Goal: Task Accomplishment & Management: Complete application form

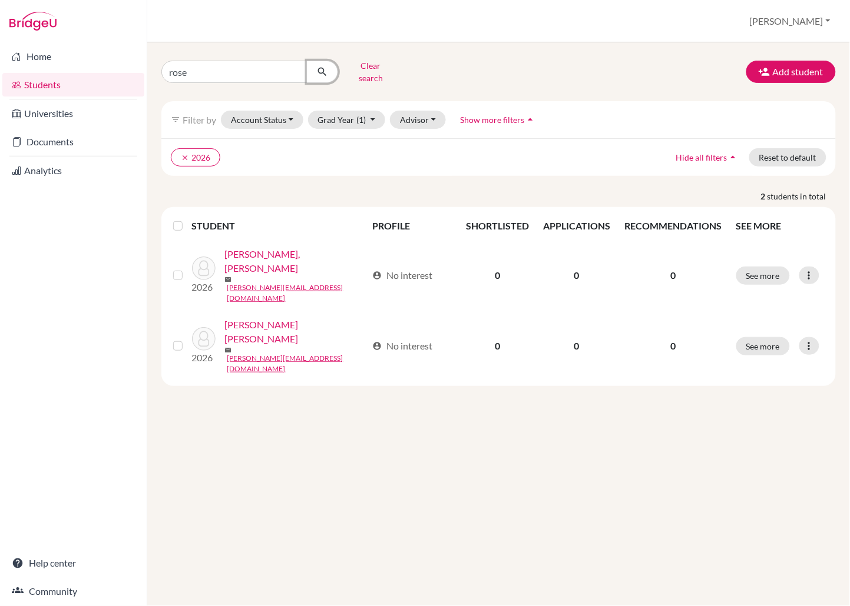
click at [324, 69] on icon "submit" at bounding box center [322, 72] width 12 height 12
click at [193, 69] on input "rose" at bounding box center [234, 72] width 146 height 22
type input "[PERSON_NAME]"
click at [319, 69] on icon "submit" at bounding box center [322, 72] width 12 height 12
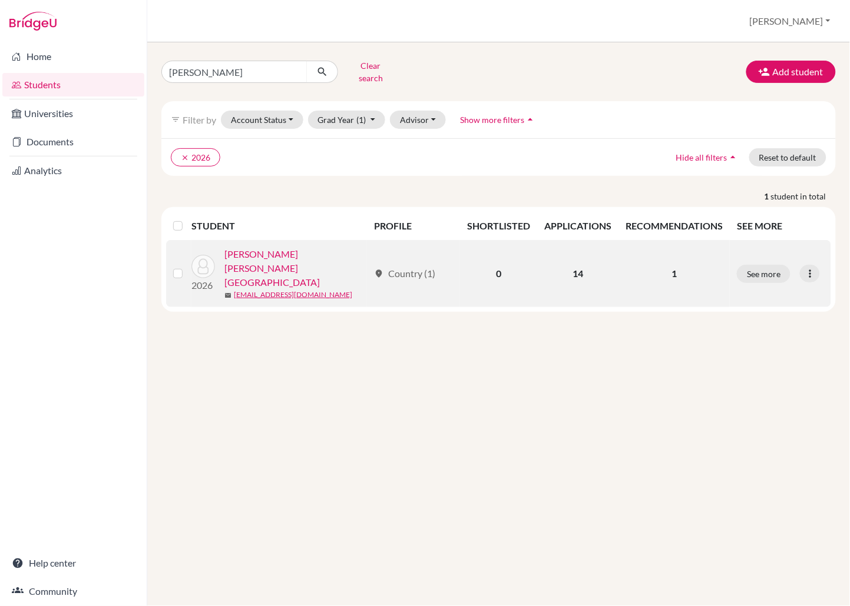
click at [314, 251] on link "[PERSON_NAME] [PERSON_NAME][GEOGRAPHIC_DATA]" at bounding box center [296, 268] width 144 height 42
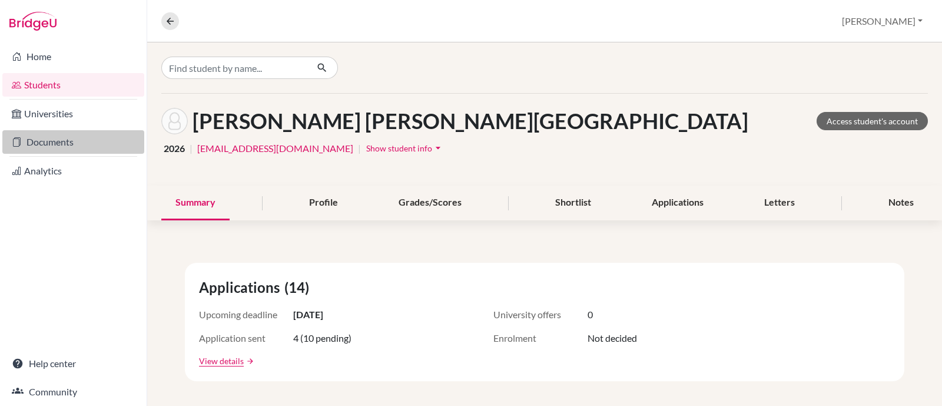
click at [37, 144] on link "Documents" at bounding box center [73, 142] width 142 height 24
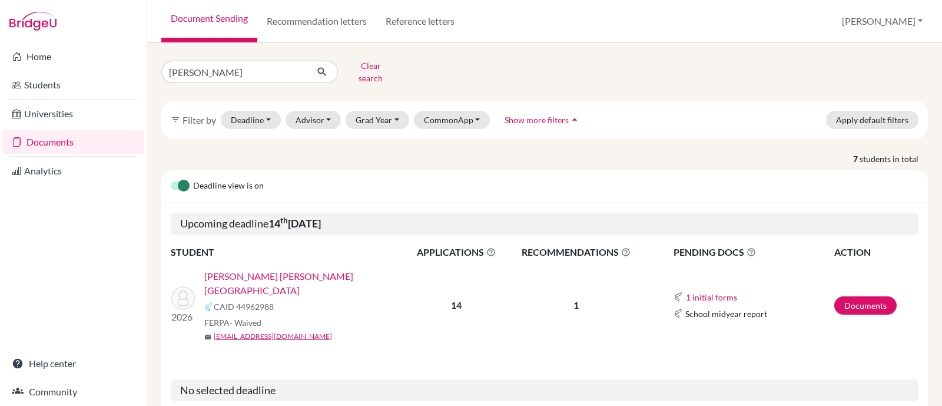
click at [228, 269] on link "[PERSON_NAME] [PERSON_NAME][GEOGRAPHIC_DATA]" at bounding box center [309, 283] width 210 height 28
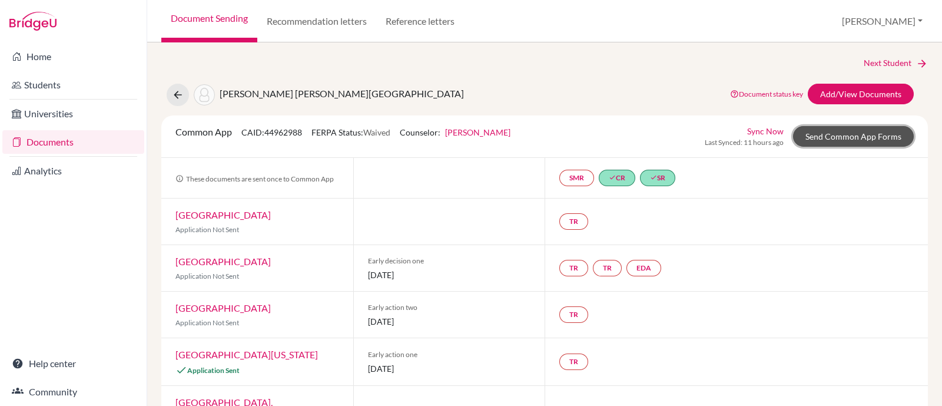
click at [848, 135] on link "Send Common App Forms" at bounding box center [853, 136] width 121 height 21
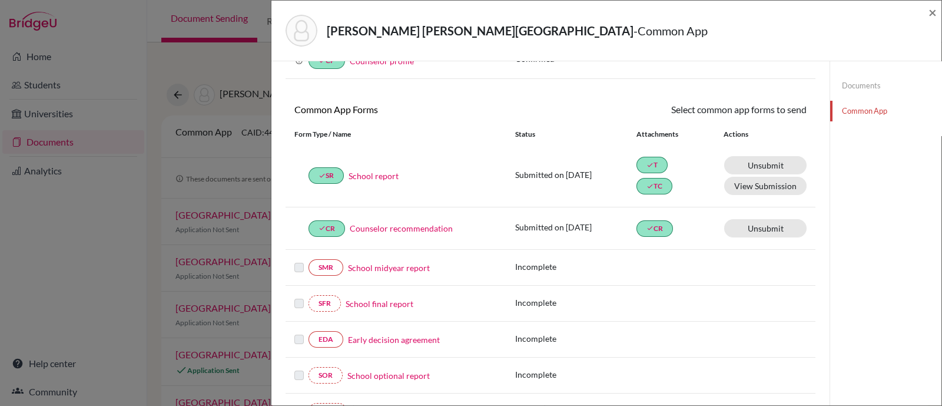
scroll to position [330, 0]
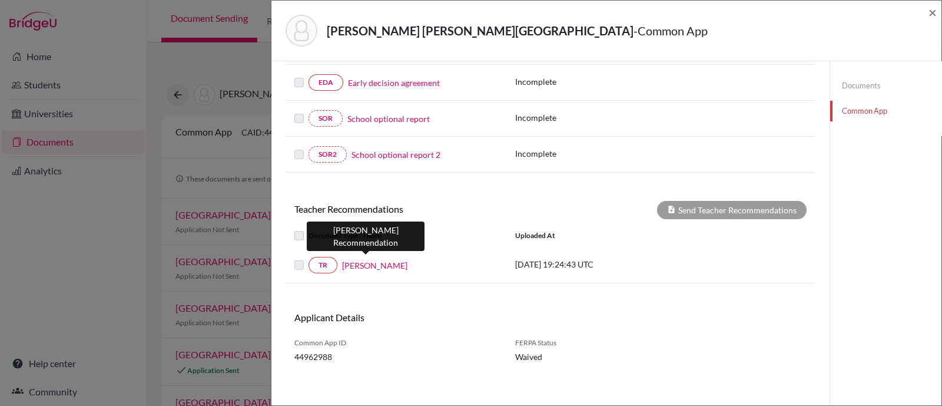
click at [358, 265] on link "[PERSON_NAME]" at bounding box center [374, 265] width 65 height 12
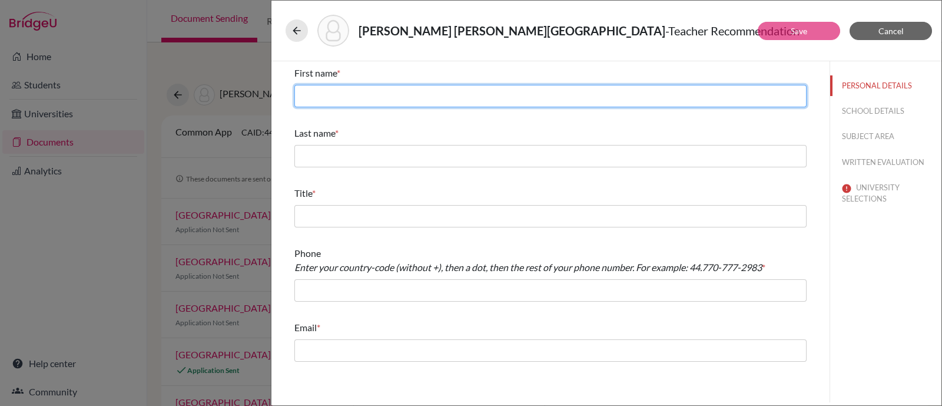
click at [327, 92] on input "text" at bounding box center [550, 96] width 512 height 22
type input "[PERSON_NAME]"
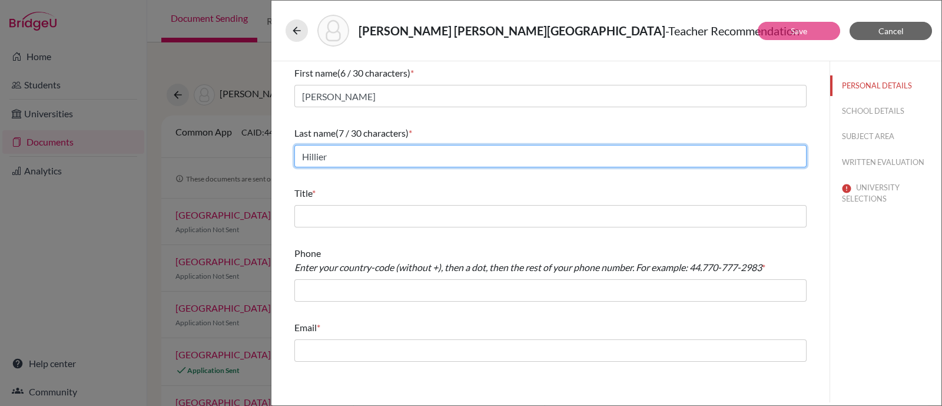
type input "Hillier"
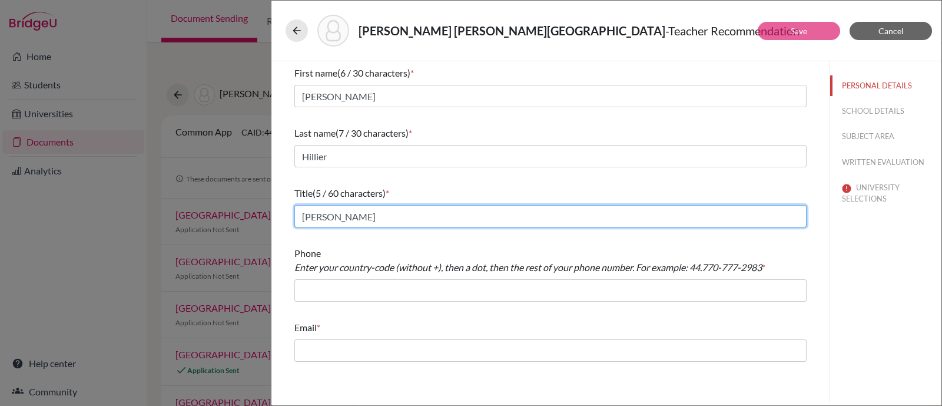
type input "Social Studies Teacher"
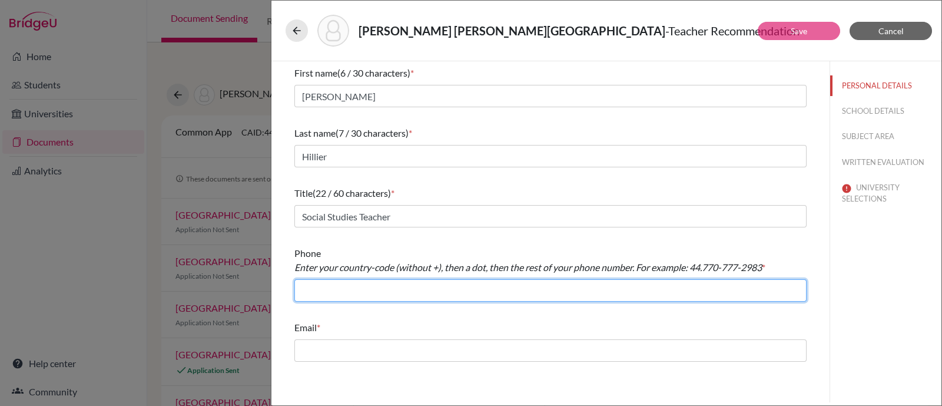
click at [389, 293] on input "text" at bounding box center [550, 290] width 512 height 22
type input "4008100"
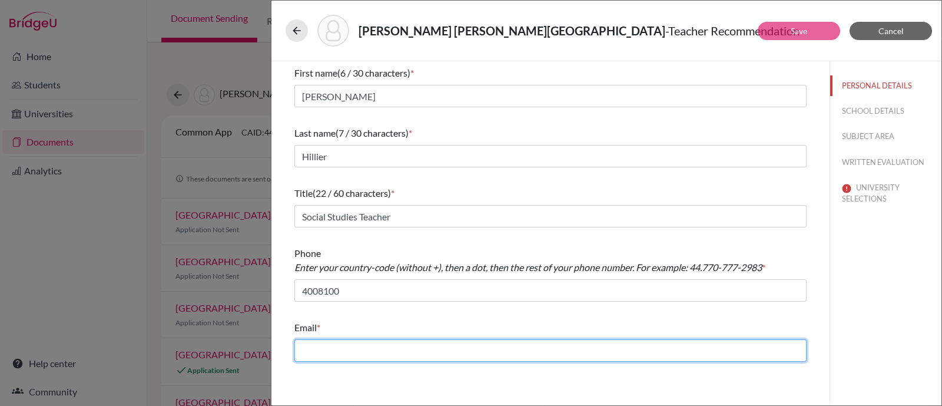
click at [347, 347] on input "text" at bounding box center [550, 350] width 512 height 22
click at [391, 356] on input "text" at bounding box center [550, 350] width 512 height 22
paste input "[EMAIL_ADDRESS][DOMAIN_NAME]"
type input "[EMAIL_ADDRESS][DOMAIN_NAME]"
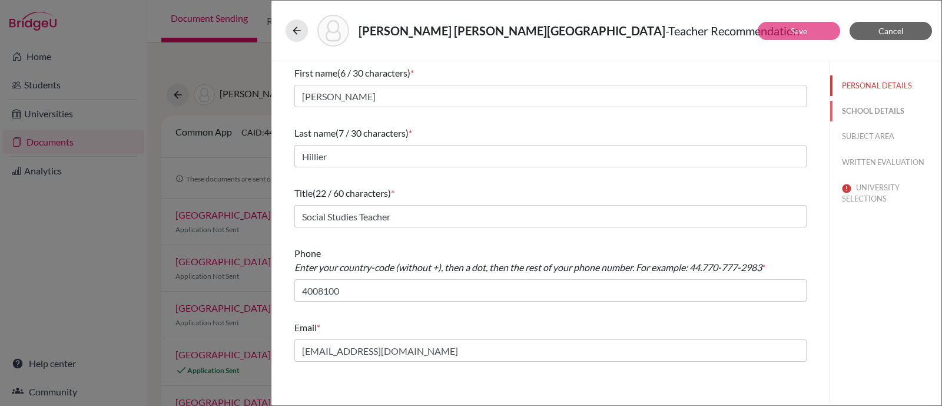
click at [855, 108] on button "SCHOOL DETAILS" at bounding box center [885, 111] width 111 height 21
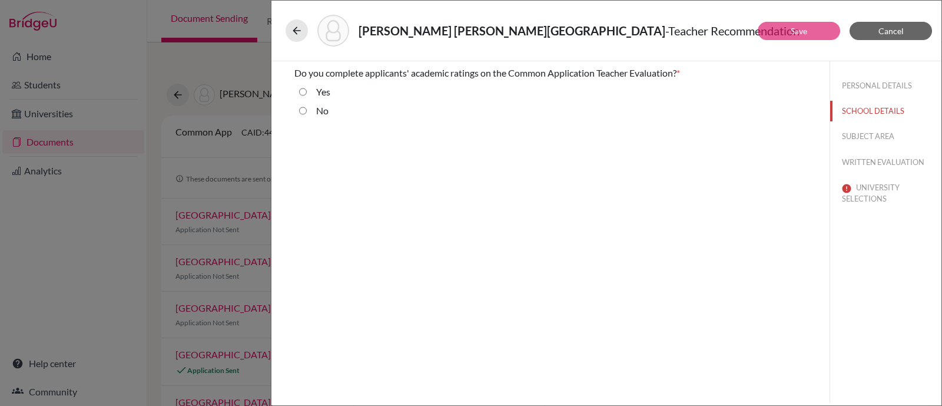
drag, startPoint x: 328, startPoint y: 87, endPoint x: 735, endPoint y: 101, distance: 407.7
click at [333, 89] on div "Yes" at bounding box center [550, 94] width 512 height 19
click at [300, 91] on input "Yes" at bounding box center [303, 92] width 8 height 14
radio input "true"
click at [851, 135] on button "SUBJECT AREA" at bounding box center [885, 136] width 111 height 21
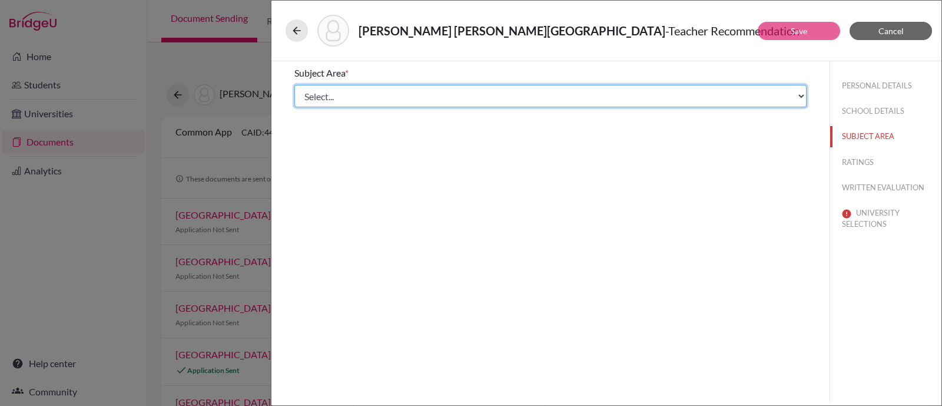
click at [367, 98] on select "Select... Math English Science World Language Social Studies Other Computer Sci…" at bounding box center [550, 96] width 512 height 22
select select "4"
click at [294, 85] on select "Select... Math English Science World Language Social Studies Other Computer Sci…" at bounding box center [550, 96] width 512 height 22
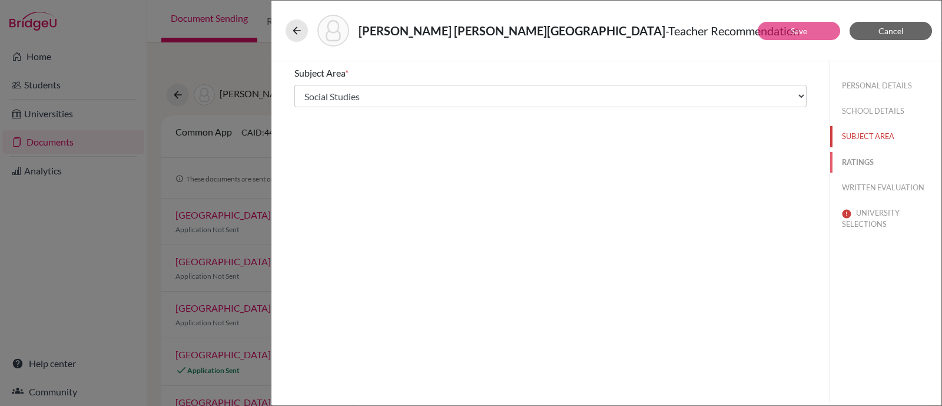
click at [848, 158] on button "RATINGS" at bounding box center [885, 162] width 111 height 21
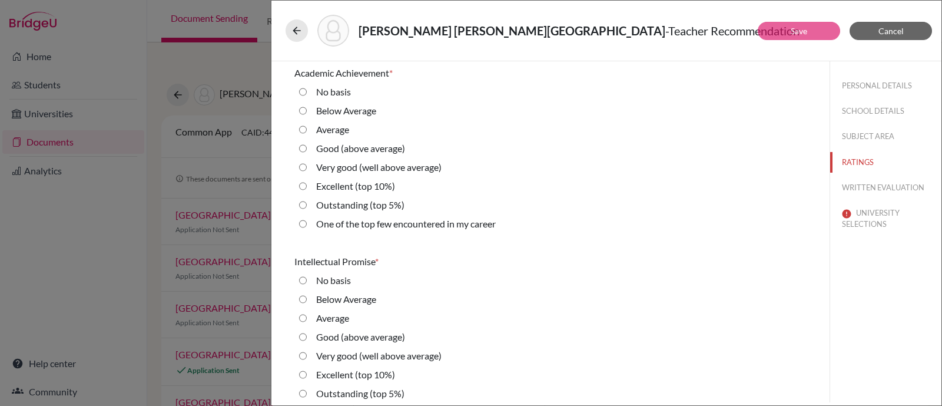
click at [331, 181] on label "Excellent (top 10%)" at bounding box center [355, 186] width 79 height 14
click at [307, 181] on 10\%\) "Excellent (top 10%)" at bounding box center [303, 186] width 8 height 14
radio 10\%\) "true"
click at [349, 367] on label "Excellent (top 10%)" at bounding box center [355, 374] width 79 height 14
click at [307, 367] on 10\%\) "Excellent (top 10%)" at bounding box center [303, 374] width 8 height 14
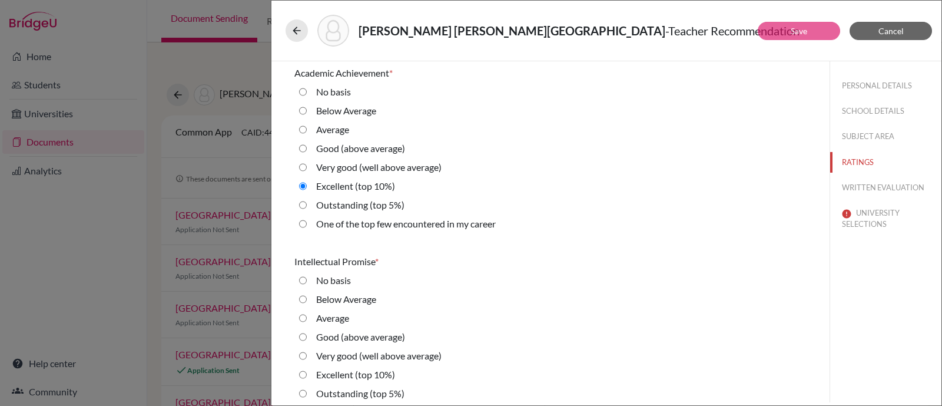
radio 10\%\) "true"
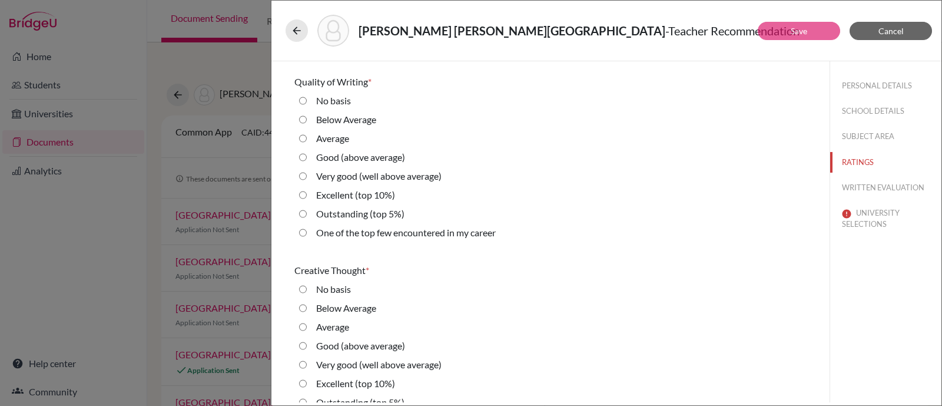
scroll to position [442, 0]
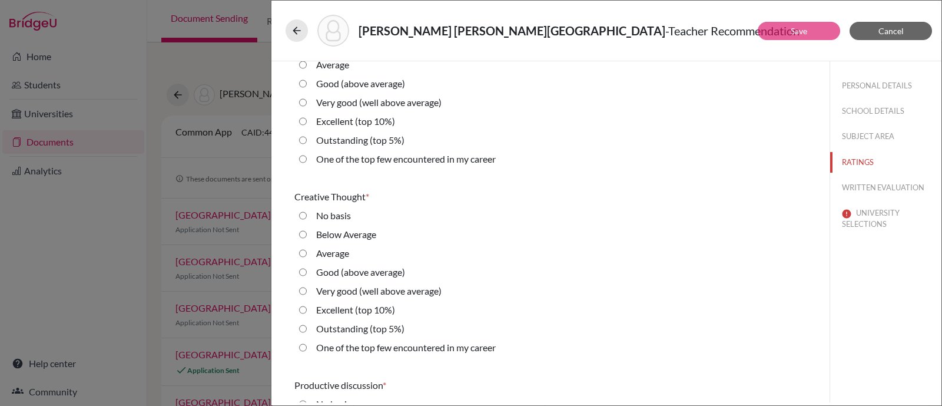
click at [349, 118] on label "Excellent (top 10%)" at bounding box center [355, 121] width 79 height 14
click at [307, 118] on 10\%\) "Excellent (top 10%)" at bounding box center [303, 121] width 8 height 14
radio 10\%\) "true"
click at [331, 310] on label "Excellent (top 10%)" at bounding box center [355, 310] width 79 height 14
click at [307, 310] on 10\%\) "Excellent (top 10%)" at bounding box center [303, 310] width 8 height 14
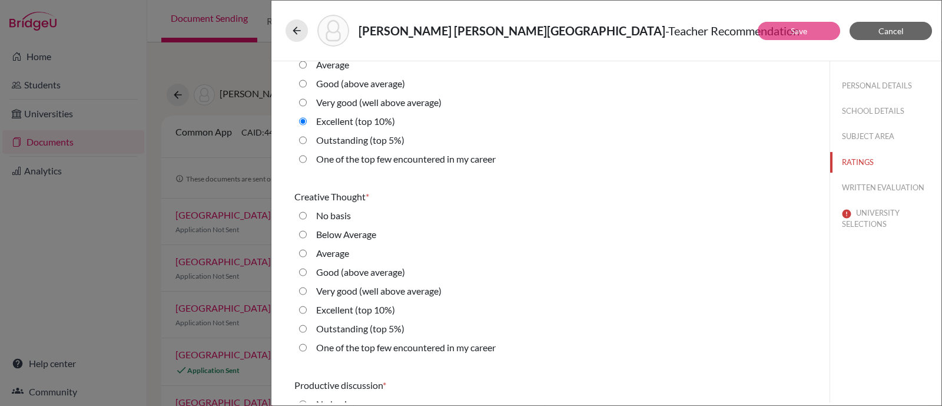
radio 10\%\) "true"
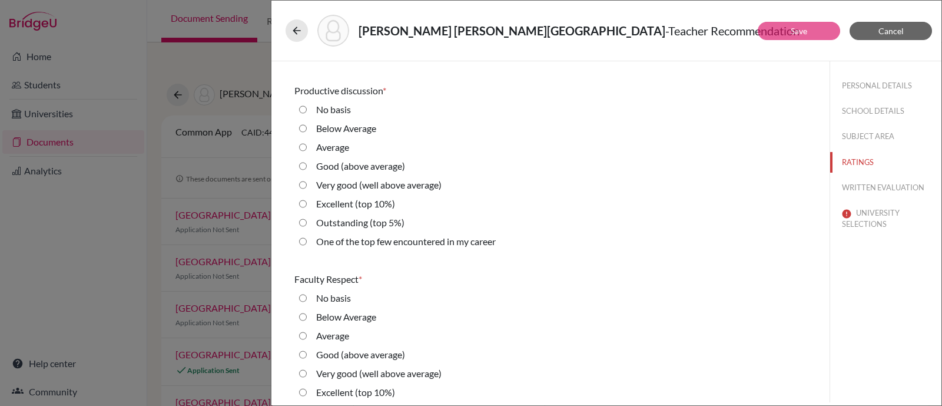
scroll to position [809, 0]
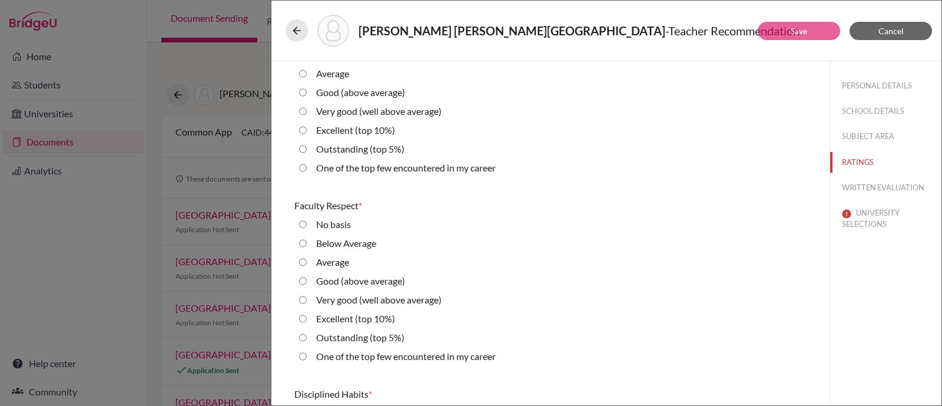
click at [362, 131] on label "Excellent (top 10%)" at bounding box center [355, 130] width 79 height 14
click at [307, 131] on 10\%\) "Excellent (top 10%)" at bounding box center [303, 130] width 8 height 14
radio 10\%\) "true"
click at [350, 321] on label "Excellent (top 10%)" at bounding box center [355, 318] width 79 height 14
click at [307, 321] on 10\%\) "Excellent (top 10%)" at bounding box center [303, 318] width 8 height 14
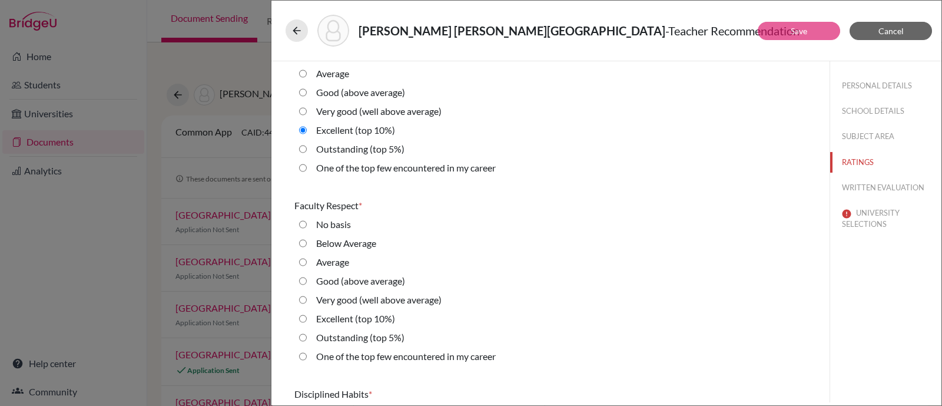
radio 10\%\) "true"
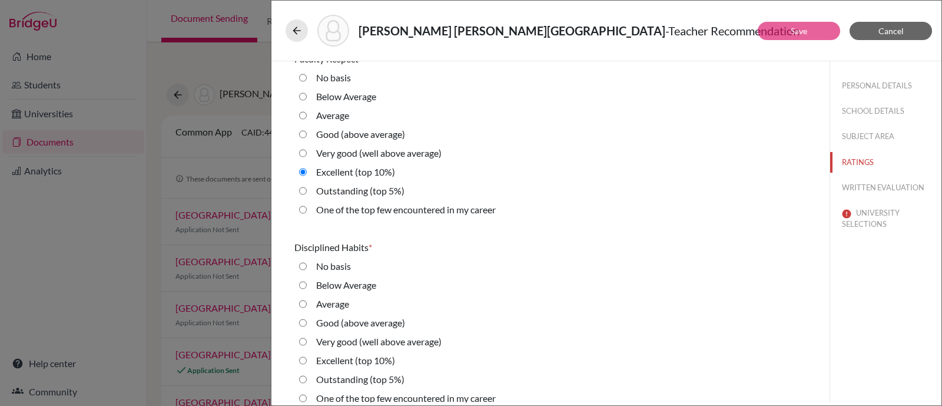
scroll to position [1177, 0]
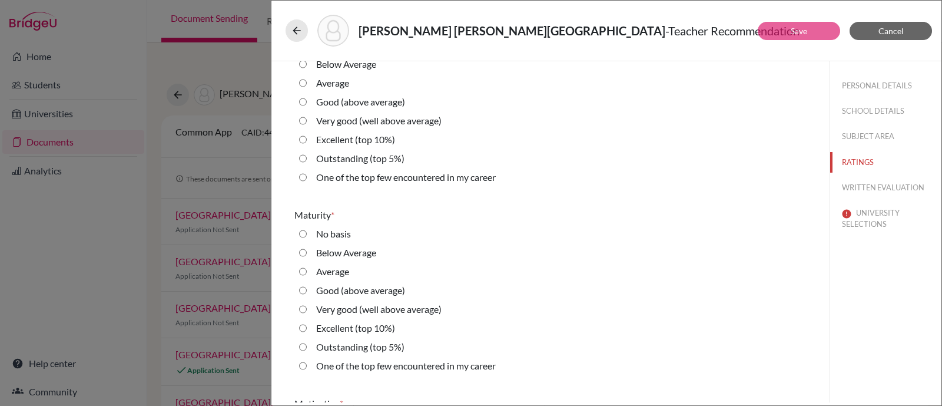
click at [355, 124] on label "Very good (well above average)" at bounding box center [378, 121] width 125 height 14
click at [307, 124] on average\) "Very good (well above average)" at bounding box center [303, 121] width 8 height 14
radio average\) "true"
click at [342, 306] on label "Very good (well above average)" at bounding box center [378, 309] width 125 height 14
click at [307, 306] on average\) "Very good (well above average)" at bounding box center [303, 309] width 8 height 14
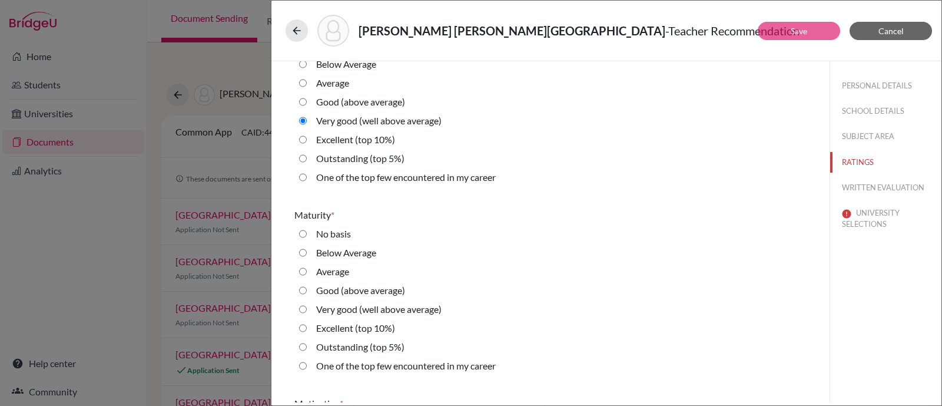
radio average\) "true"
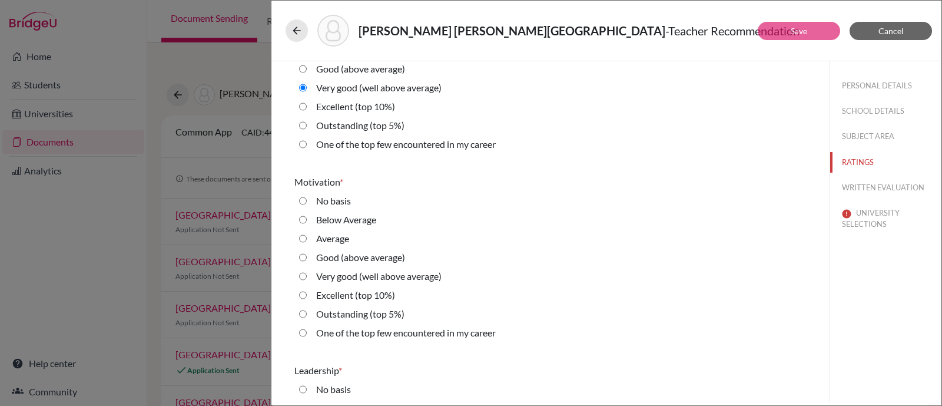
scroll to position [1472, 0]
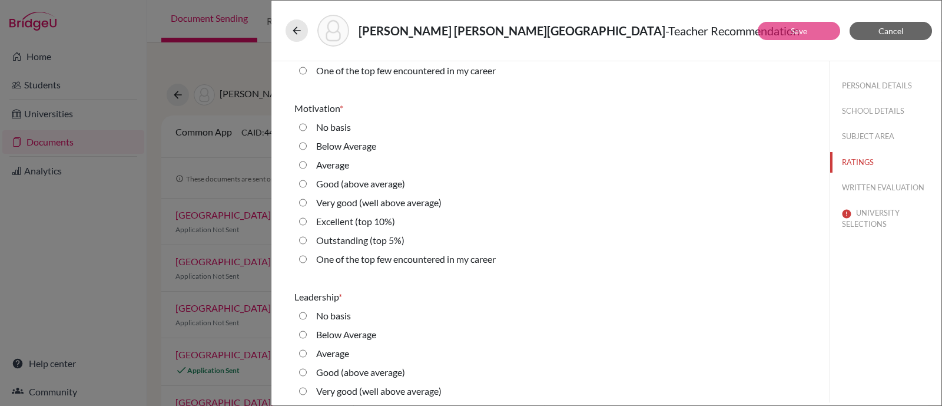
click at [352, 204] on label "Very good (well above average)" at bounding box center [378, 202] width 125 height 14
click at [307, 204] on average\) "Very good (well above average)" at bounding box center [303, 202] width 8 height 14
radio average\) "true"
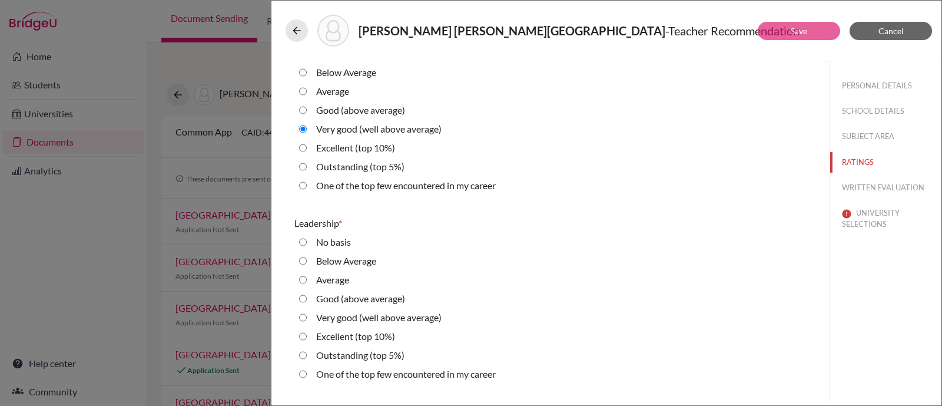
click at [336, 311] on label "Very good (well above average)" at bounding box center [378, 317] width 125 height 14
click at [307, 311] on average\) "Very good (well above average)" at bounding box center [303, 317] width 8 height 14
radio average\) "true"
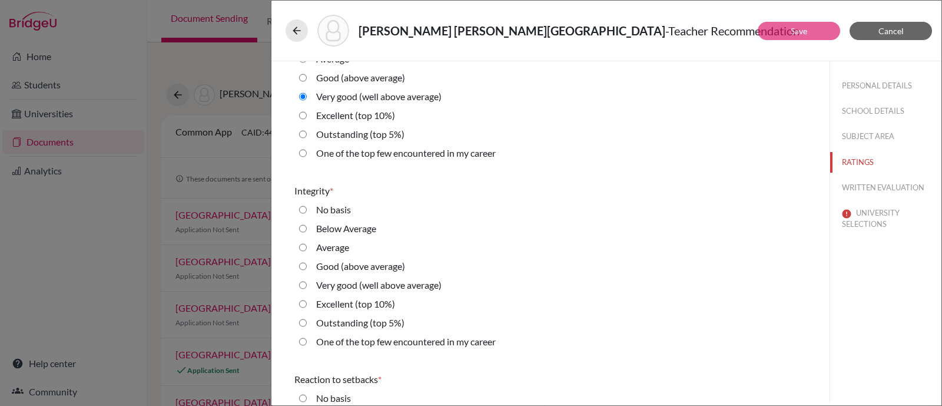
scroll to position [1839, 0]
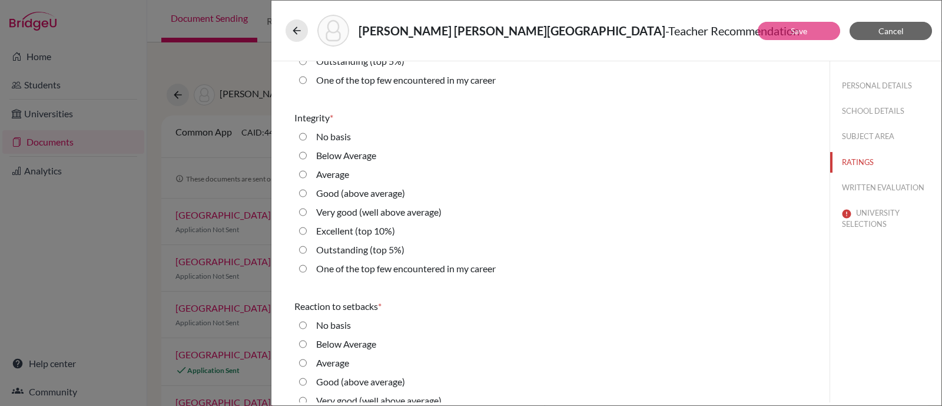
click at [306, 247] on 5\%\) "Outstanding (top 5%)" at bounding box center [303, 250] width 8 height 14
radio 5\%\) "true"
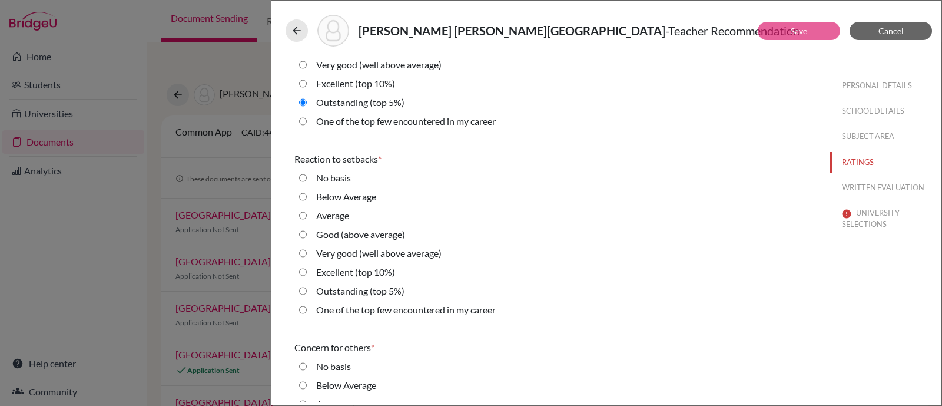
click at [327, 287] on label "Outstanding (top 5%)" at bounding box center [360, 291] width 88 height 14
click at [307, 287] on 5\%\) "Outstanding (top 5%)" at bounding box center [303, 291] width 8 height 14
radio 5\%\) "true"
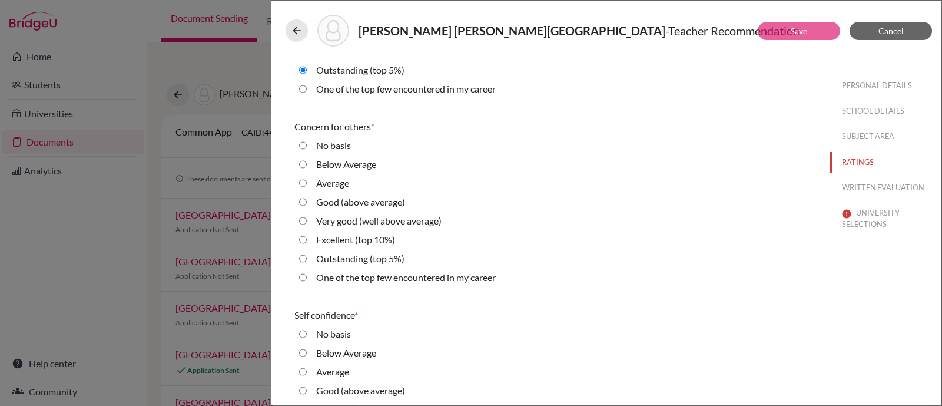
scroll to position [2281, 0]
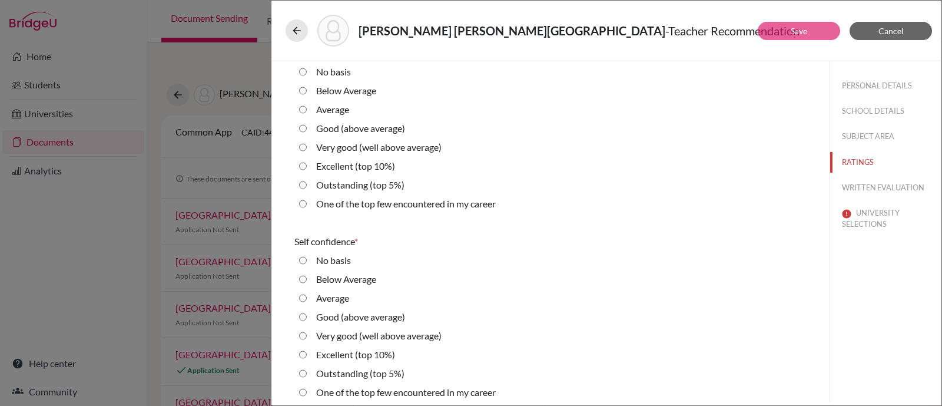
click at [336, 164] on label "Excellent (top 10%)" at bounding box center [355, 166] width 79 height 14
click at [307, 164] on 10\%\) "Excellent (top 10%)" at bounding box center [303, 166] width 8 height 14
radio 10\%\) "true"
click at [350, 353] on label "Excellent (top 10%)" at bounding box center [355, 354] width 79 height 14
click at [307, 353] on 10\%\) "Excellent (top 10%)" at bounding box center [303, 354] width 8 height 14
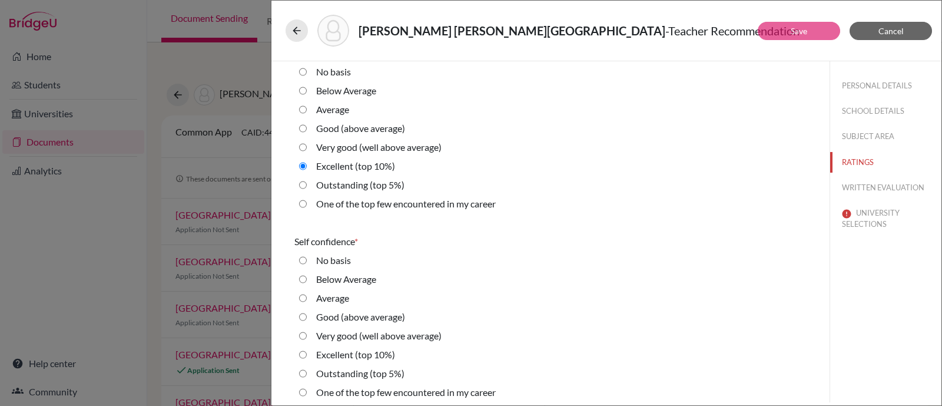
radio 10\%\) "true"
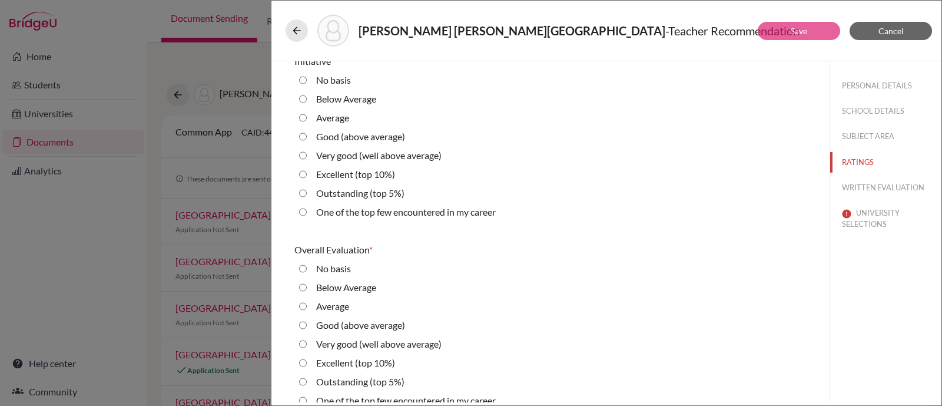
scroll to position [2663, 0]
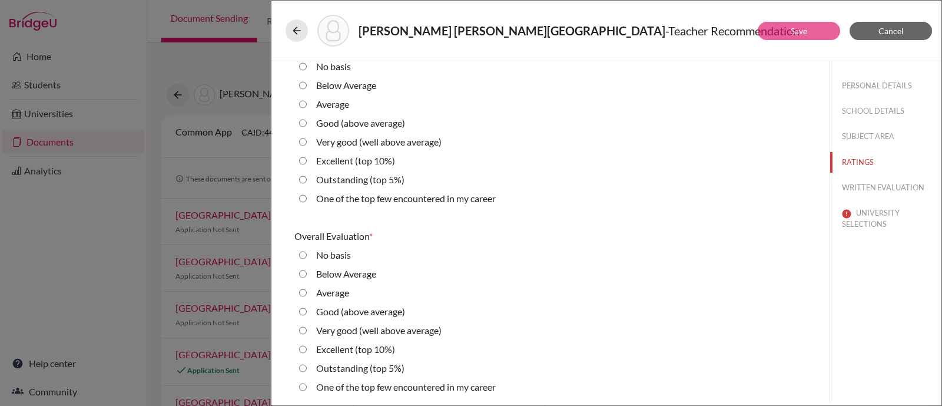
click at [345, 162] on label "Excellent (top 10%)" at bounding box center [355, 161] width 79 height 14
click at [307, 162] on 10\%\) "Excellent (top 10%)" at bounding box center [303, 161] width 8 height 14
radio 10\%\) "true"
click at [330, 347] on label "Excellent (top 10%)" at bounding box center [355, 349] width 79 height 14
click at [307, 347] on 10\%\) "Excellent (top 10%)" at bounding box center [303, 349] width 8 height 14
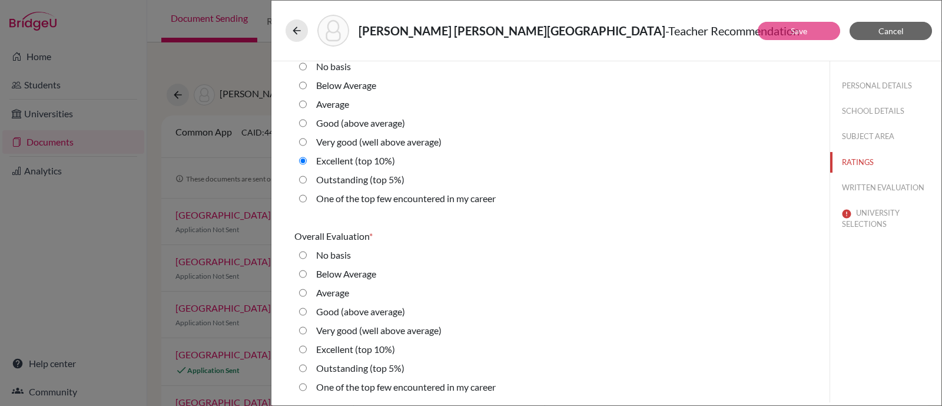
radio 10\%\) "true"
click at [862, 190] on button "WRITTEN EVALUATION" at bounding box center [885, 187] width 111 height 21
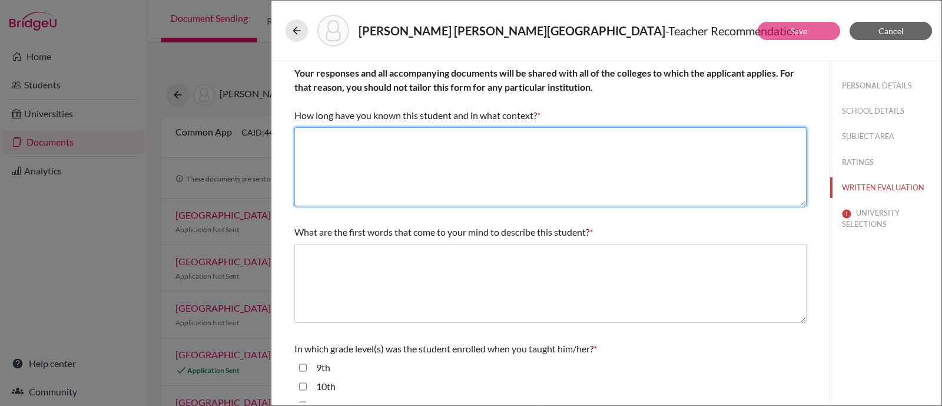
click at [371, 172] on textarea at bounding box center [550, 166] width 512 height 79
paste textarea "Since [DATE], as his teacher"
type textarea "Since [DATE], as his teacher"
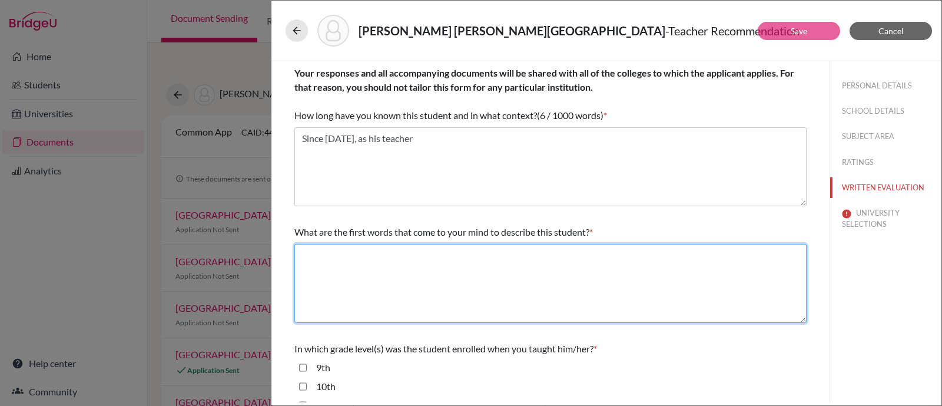
click at [366, 258] on textarea at bounding box center [550, 283] width 512 height 79
paste textarea "joyous, kind, honest, dedicated, intelligent"
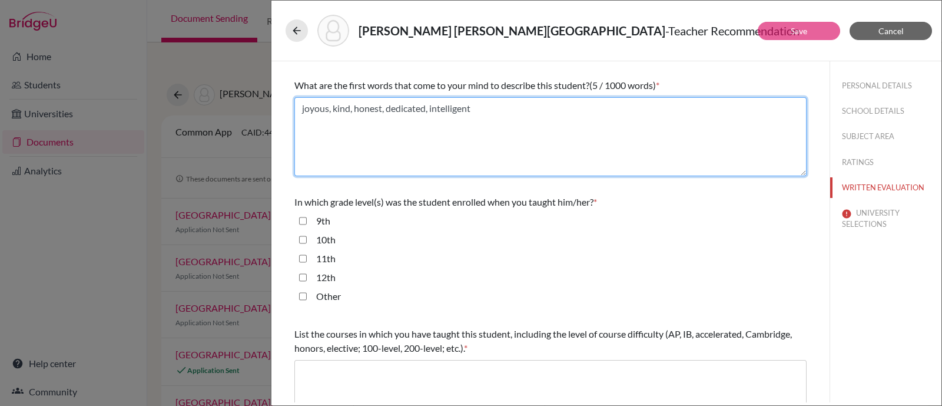
scroll to position [221, 0]
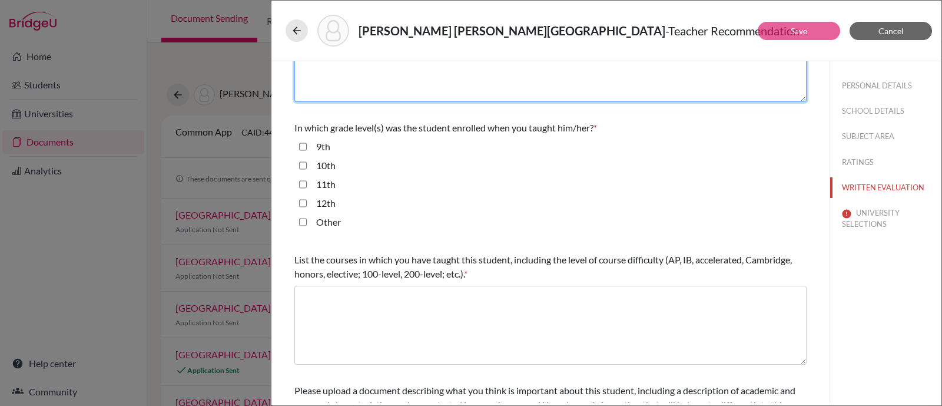
type textarea "joyous, kind, honest, dedicated, intelligent"
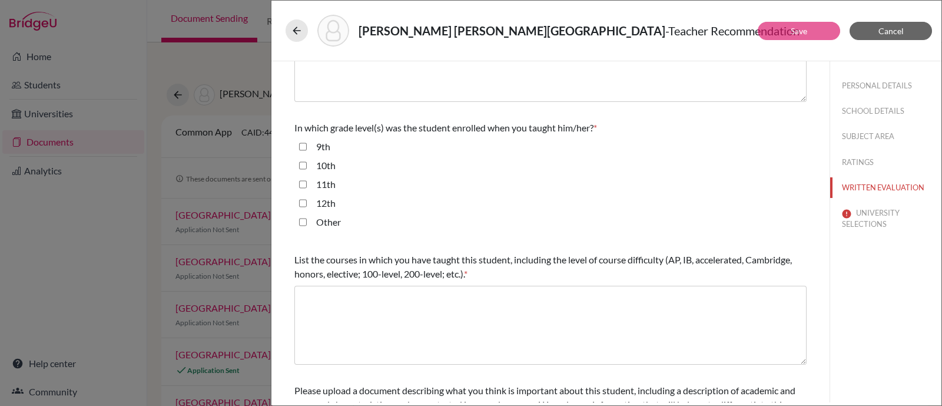
click at [324, 184] on label "11th" at bounding box center [325, 184] width 19 height 14
click at [307, 184] on input "11th" at bounding box center [303, 184] width 8 height 14
checkbox input "true"
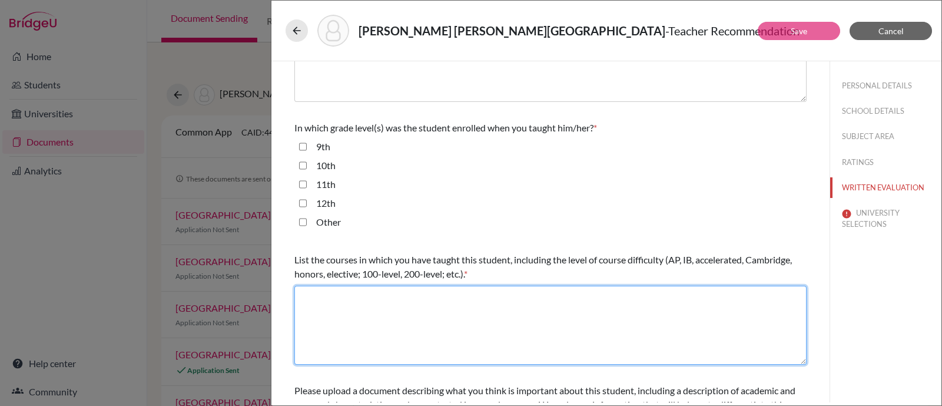
click at [470, 303] on textarea at bounding box center [550, 325] width 512 height 79
paste textarea "AP Human Geography"
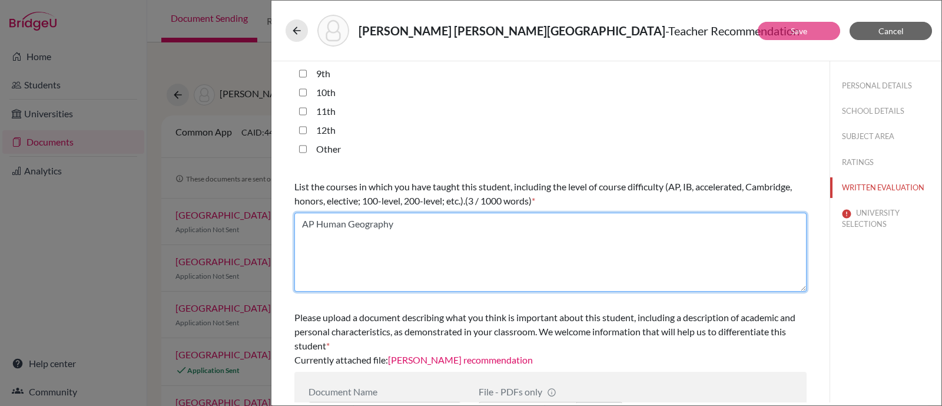
scroll to position [338, 0]
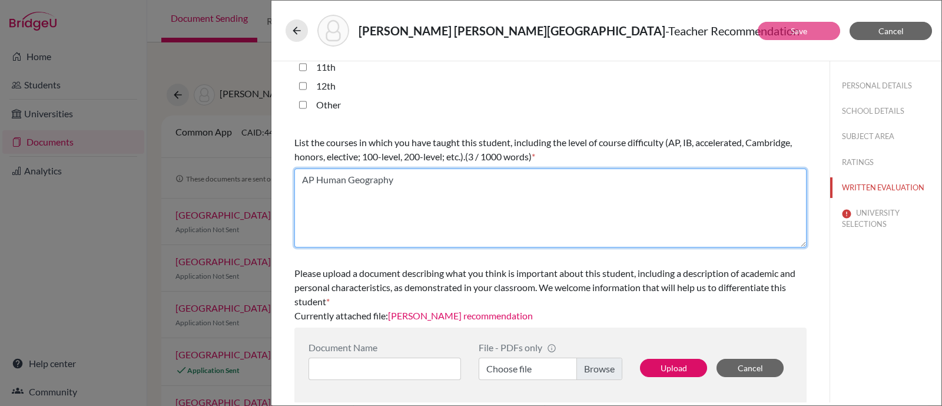
type textarea "AP Human Geography"
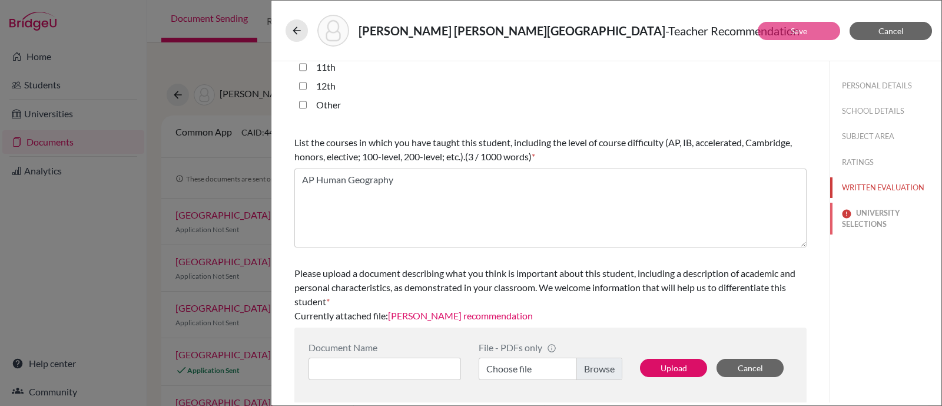
click at [850, 221] on button "UNIVERSITY SELECTIONS" at bounding box center [885, 219] width 111 height 32
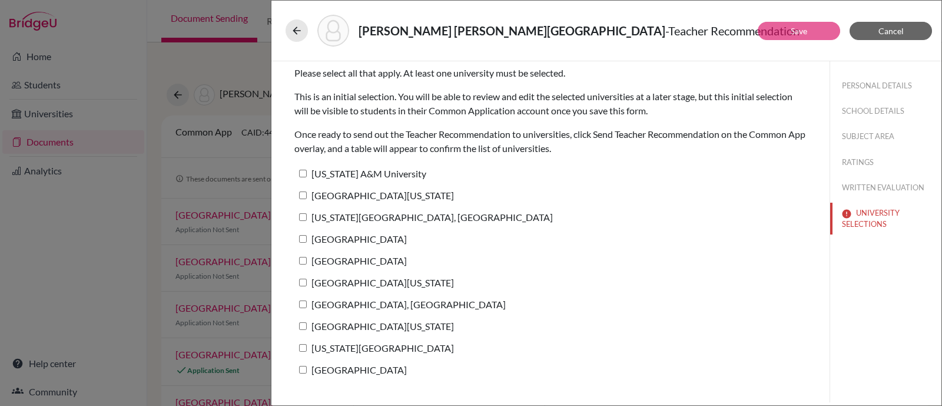
click at [301, 172] on input "[US_STATE] A&M University" at bounding box center [303, 174] width 8 height 8
checkbox input "true"
click at [770, 29] on button "Save" at bounding box center [799, 31] width 82 height 18
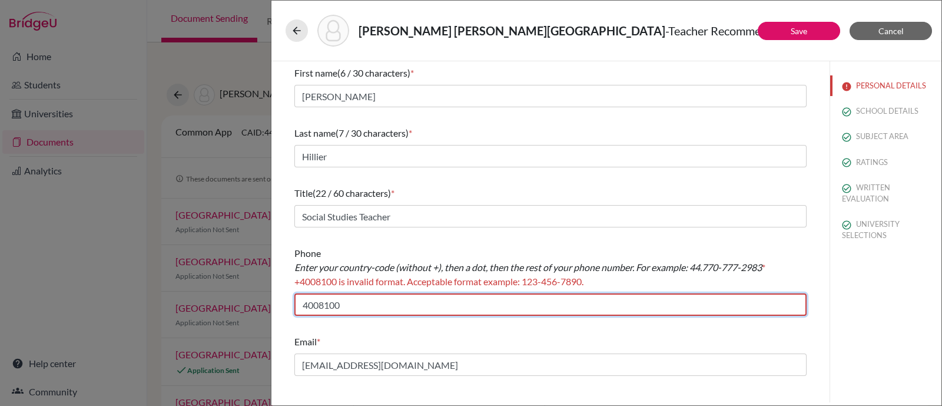
click at [300, 302] on input "4008100" at bounding box center [550, 304] width 512 height 22
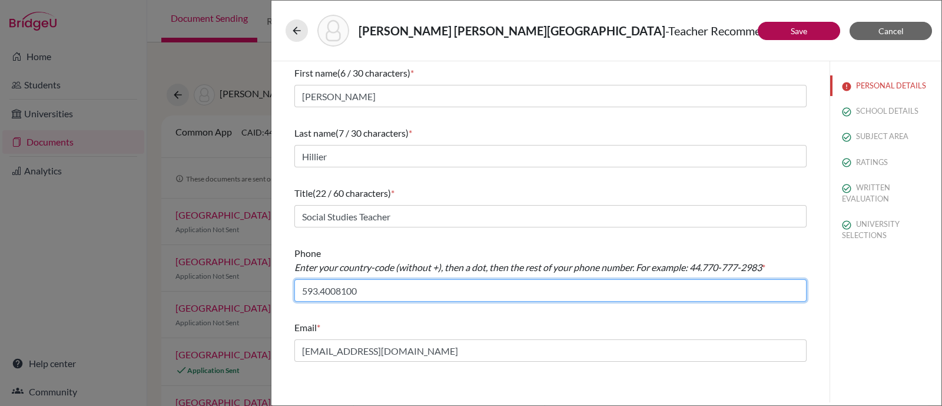
type input "593.4008100"
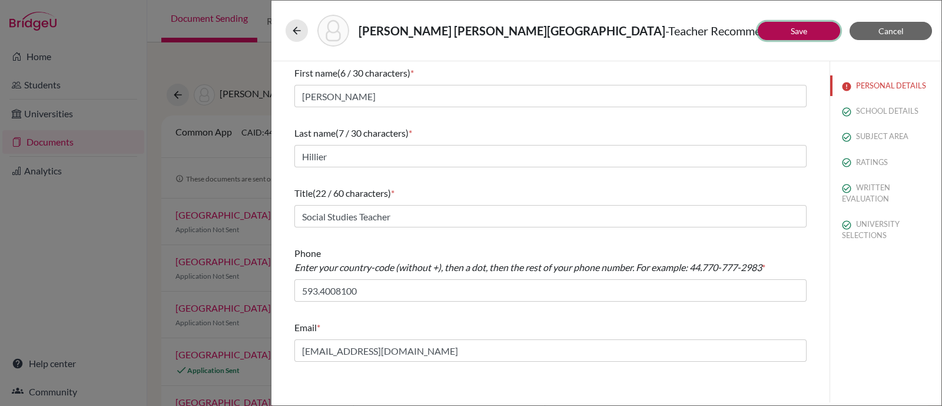
click at [791, 24] on button "Save" at bounding box center [799, 31] width 82 height 18
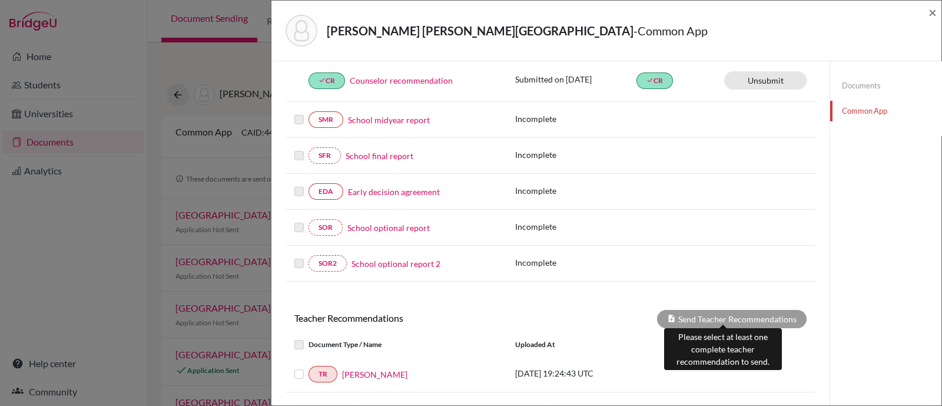
scroll to position [330, 0]
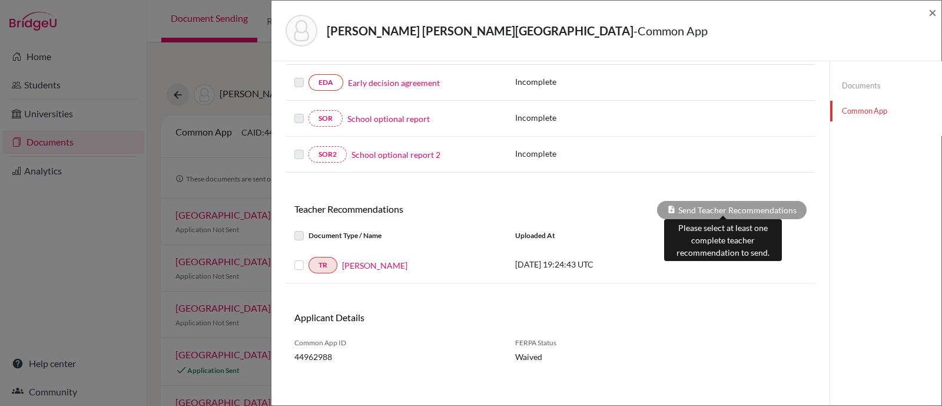
click at [691, 201] on div "Send Teacher Recommendations" at bounding box center [732, 210] width 150 height 18
click at [698, 207] on div "Send Teacher Recommendations" at bounding box center [732, 210] width 150 height 18
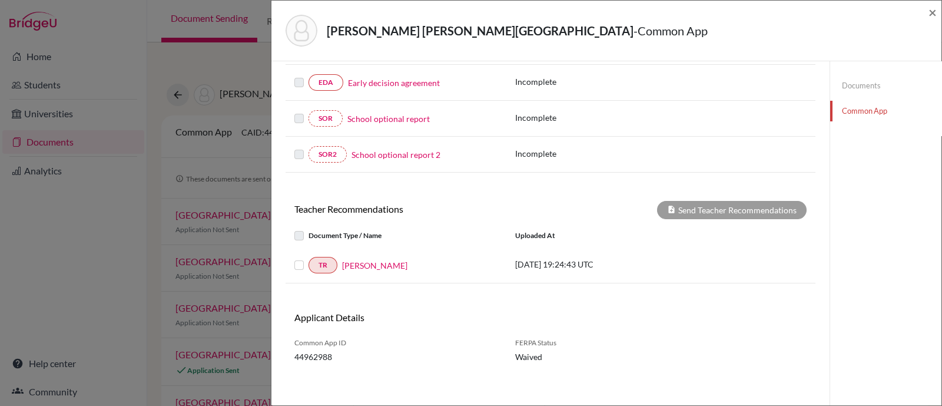
click at [296, 258] on div at bounding box center [301, 265] width 14 height 14
click at [308, 258] on label at bounding box center [308, 258] width 0 height 0
click at [0, 0] on input "checkbox" at bounding box center [0, 0] width 0 height 0
click at [769, 203] on button "Send Teacher Recommendations" at bounding box center [732, 210] width 150 height 18
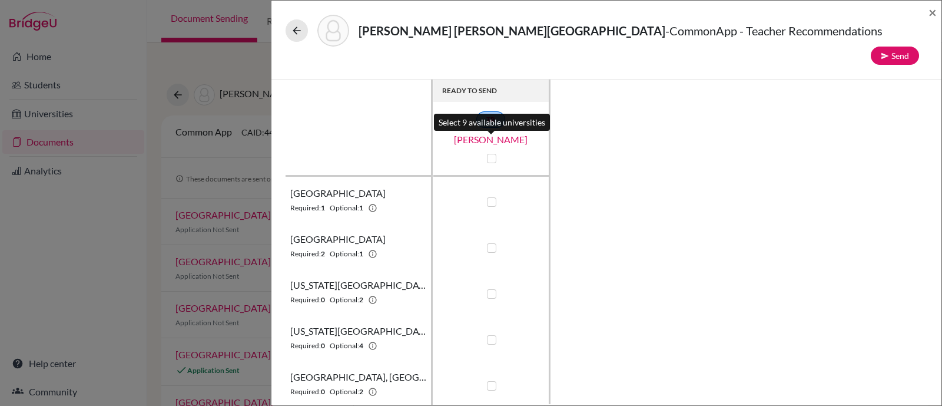
click at [489, 154] on label at bounding box center [491, 158] width 9 height 9
click at [489, 151] on input "checkbox" at bounding box center [488, 157] width 9 height 12
checkbox input "true"
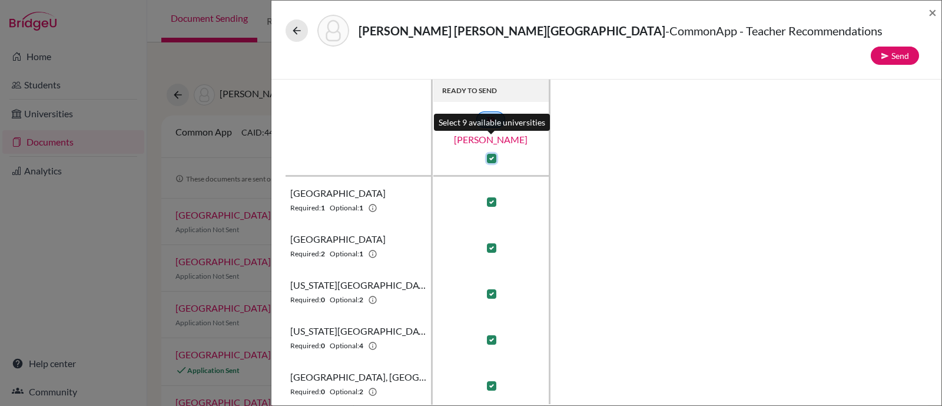
checkbox input "true"
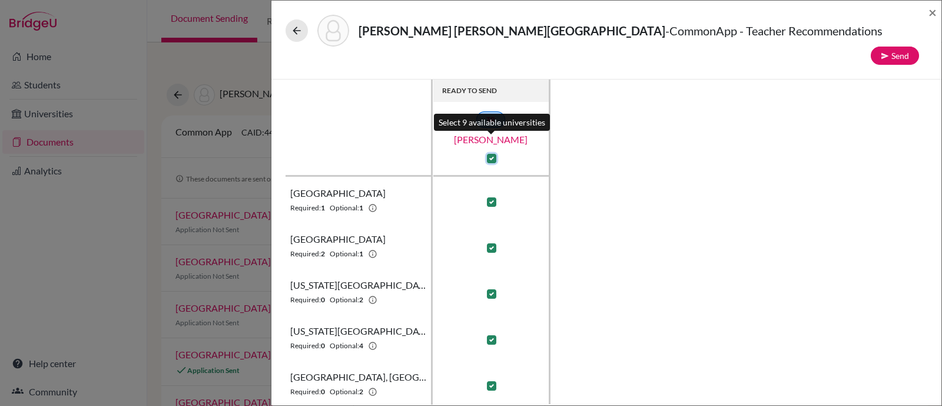
checkbox input "true"
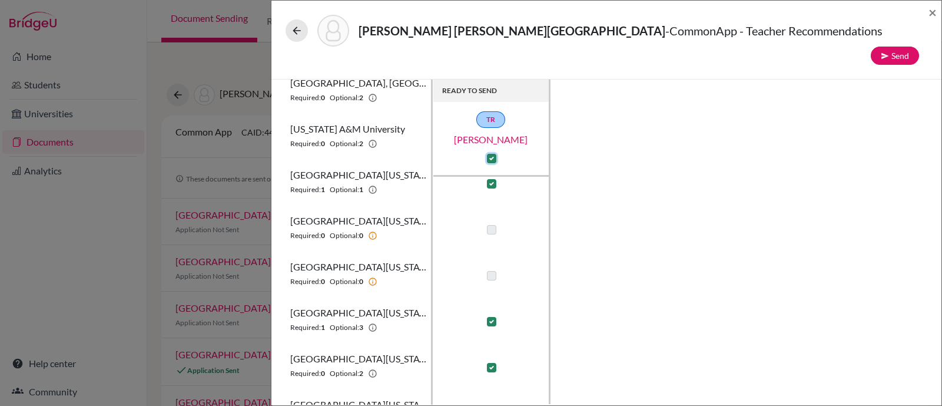
scroll to position [414, 0]
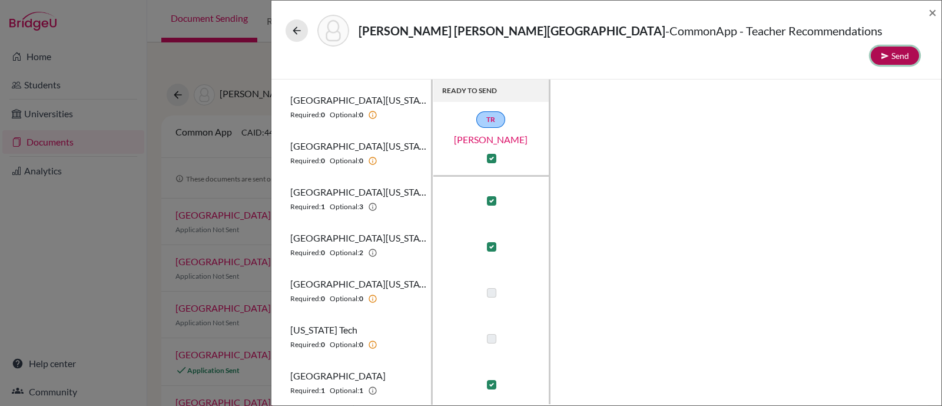
click at [891, 47] on button "Send" at bounding box center [895, 56] width 48 height 18
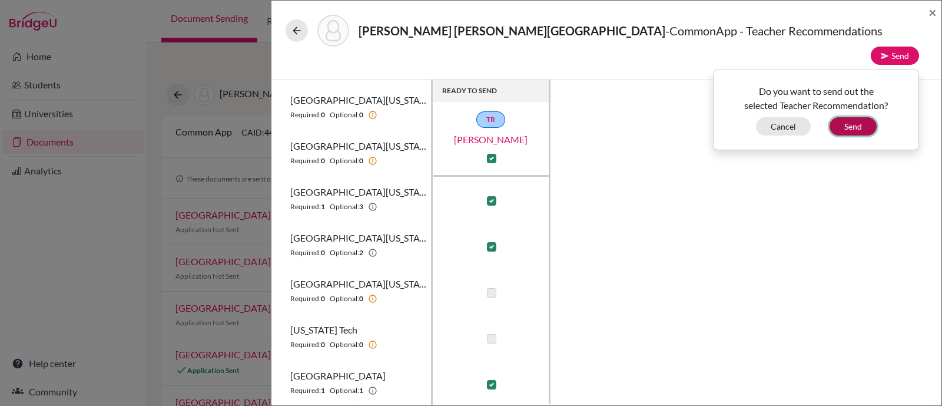
click at [848, 117] on button "Send" at bounding box center [853, 126] width 47 height 18
checkbox input "false"
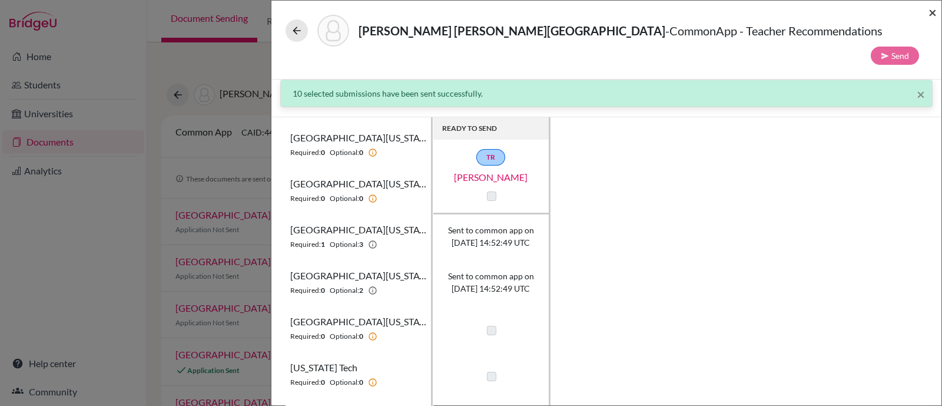
click at [936, 16] on span "×" at bounding box center [932, 12] width 8 height 17
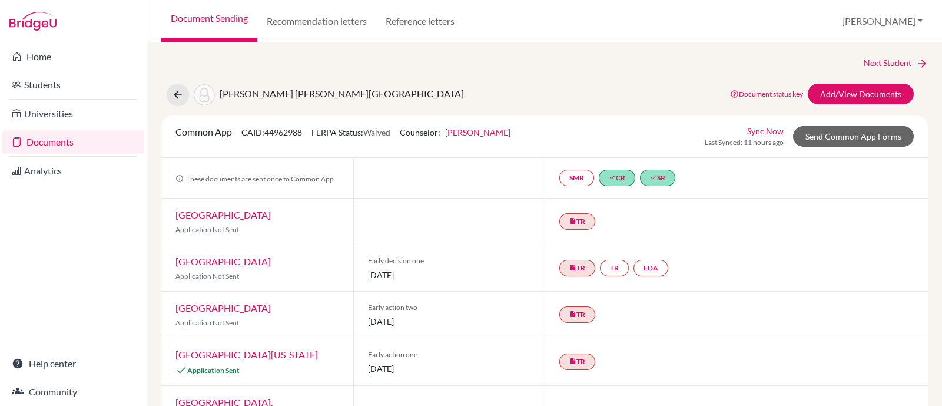
click at [57, 247] on div "Home Students Universities Documents Analytics Help center Community" at bounding box center [73, 223] width 147 height 363
